Goal: Find specific page/section: Find specific page/section

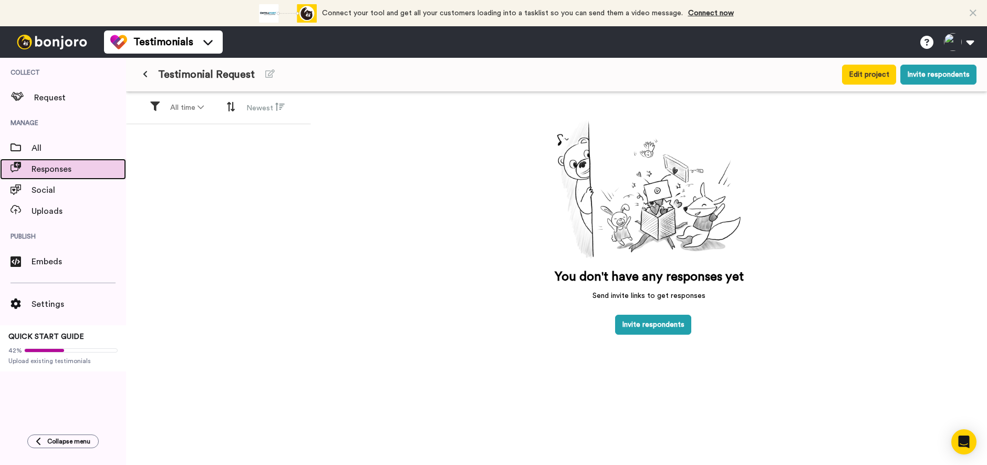
click at [66, 173] on span "Responses" at bounding box center [79, 169] width 95 height 13
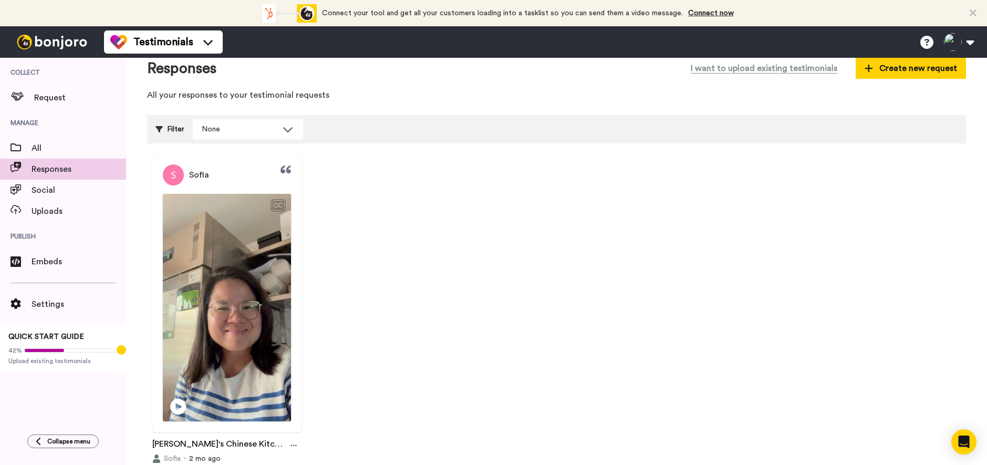
scroll to position [83, 0]
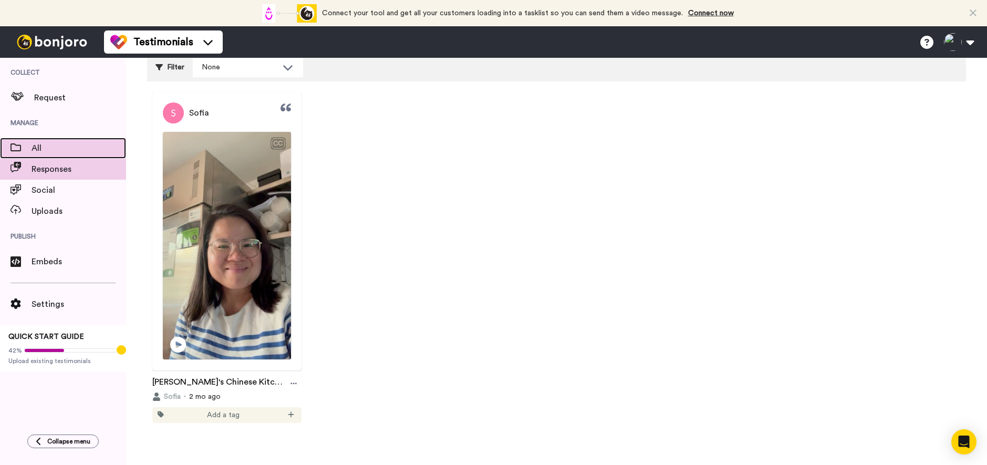
click at [54, 143] on span "All" at bounding box center [79, 148] width 95 height 13
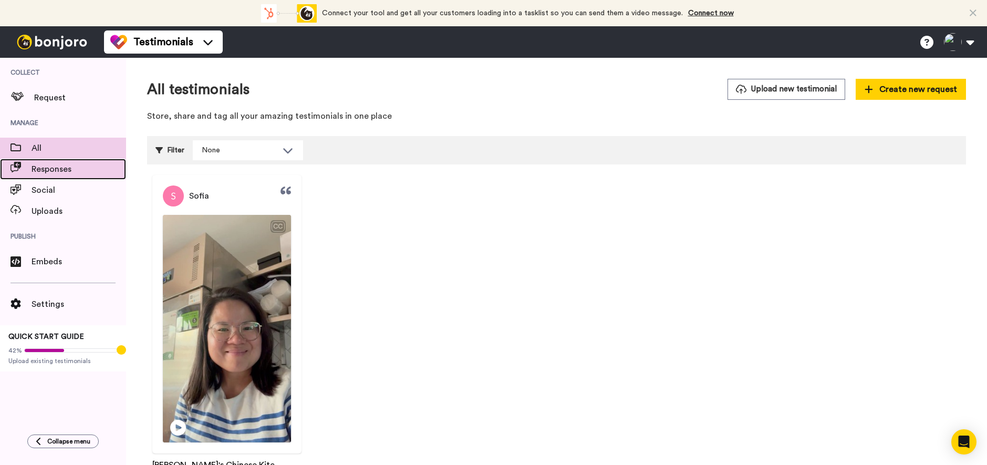
click at [105, 170] on span "Responses" at bounding box center [79, 169] width 95 height 13
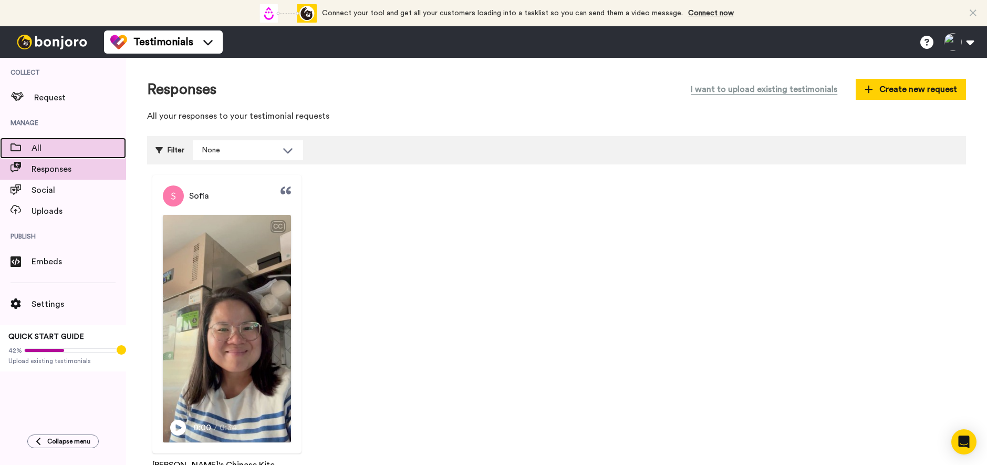
click at [68, 151] on span "All" at bounding box center [79, 148] width 95 height 13
